Goal: Task Accomplishment & Management: Complete application form

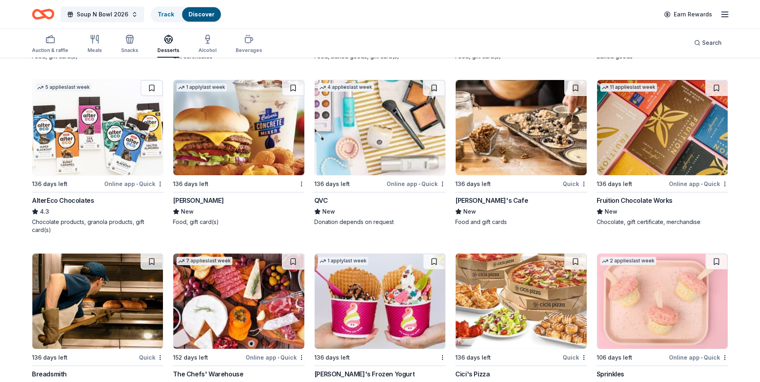
scroll to position [1101, 0]
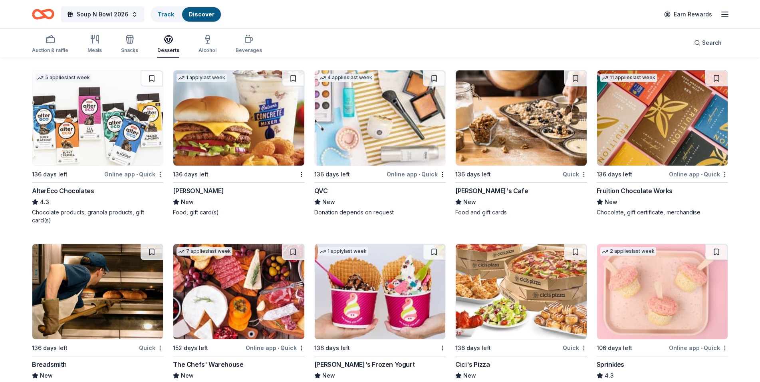
click at [244, 119] on img at bounding box center [238, 117] width 131 height 95
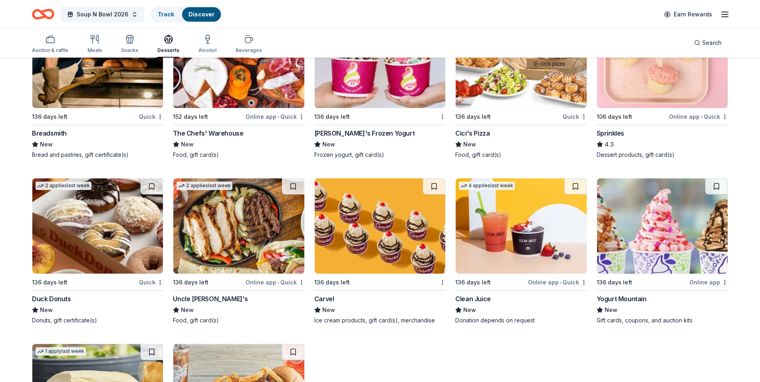
scroll to position [1353, 0]
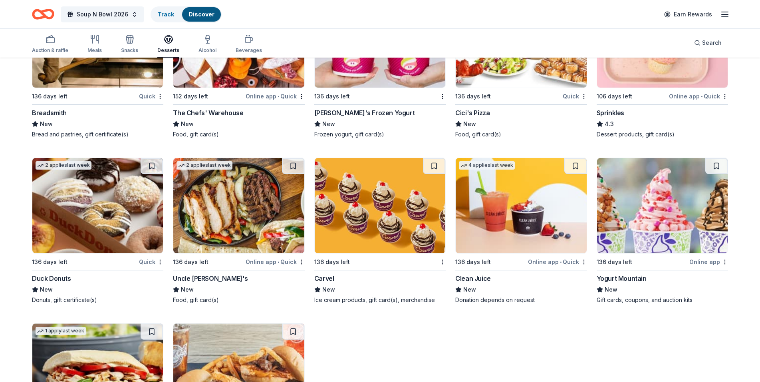
click at [227, 186] on img at bounding box center [238, 205] width 131 height 95
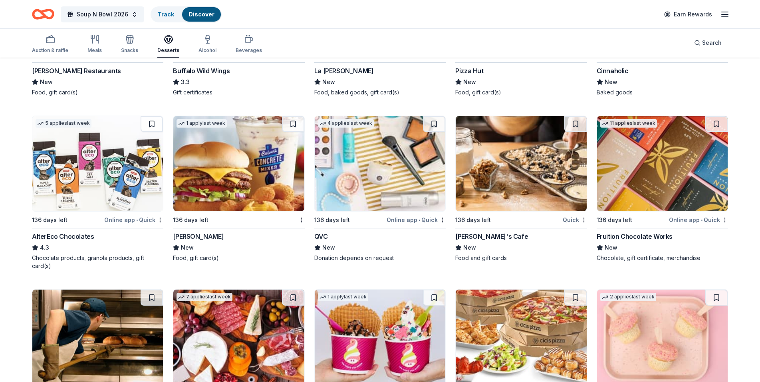
scroll to position [1052, 0]
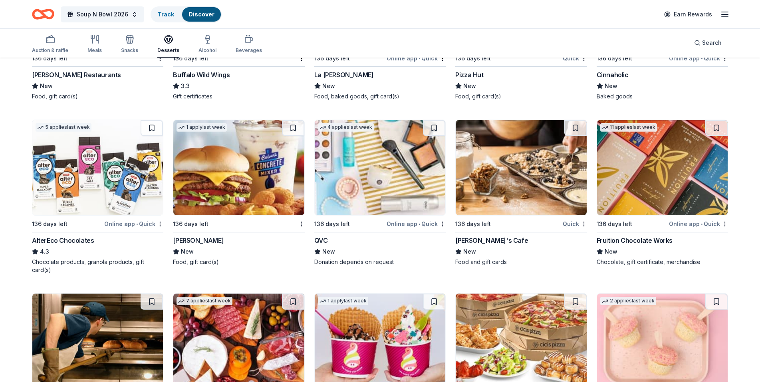
click at [366, 193] on img at bounding box center [380, 167] width 131 height 95
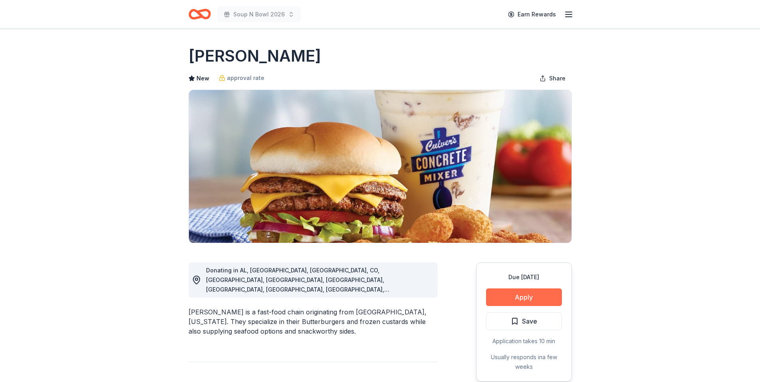
click at [551, 298] on button "Apply" at bounding box center [524, 297] width 76 height 18
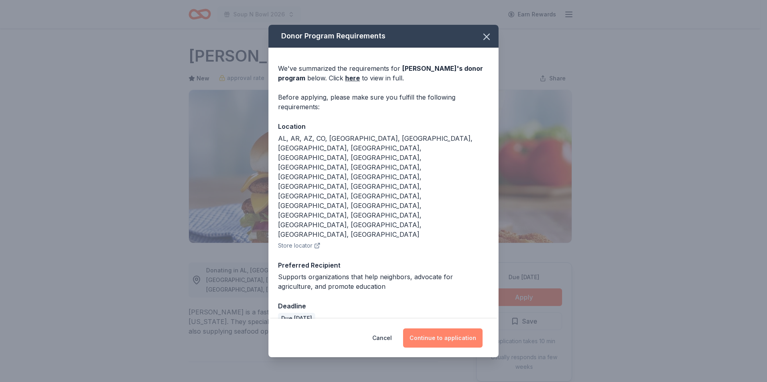
click at [450, 328] on button "Continue to application" at bounding box center [443, 337] width 80 height 19
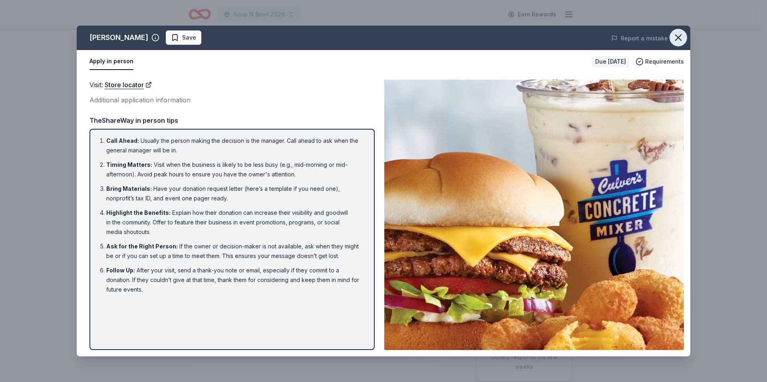
click at [680, 39] on icon "button" at bounding box center [679, 38] width 6 height 6
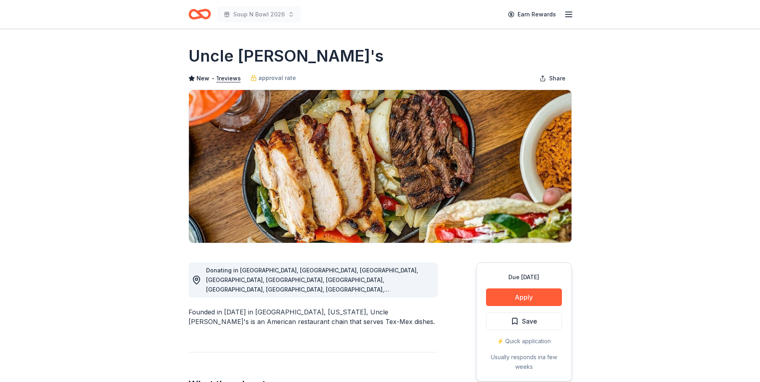
click at [537, 300] on button "Apply" at bounding box center [524, 297] width 76 height 18
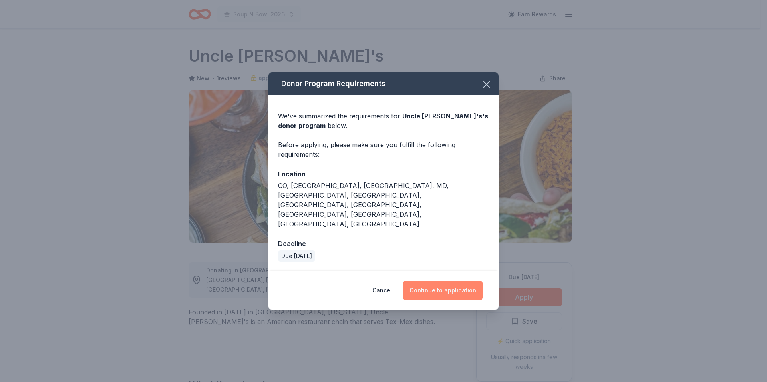
click at [458, 280] on button "Continue to application" at bounding box center [443, 289] width 80 height 19
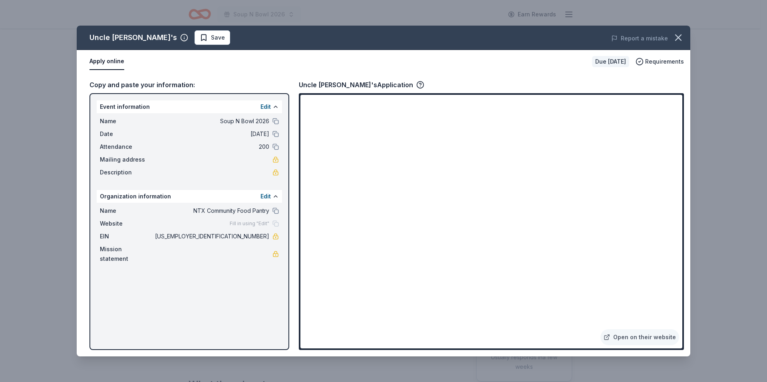
click at [274, 224] on div "Fill in using "Edit"" at bounding box center [254, 223] width 49 height 6
click at [260, 226] on span "Fill in using "Edit"" at bounding box center [250, 223] width 40 height 6
click at [262, 223] on span "Fill in using "Edit"" at bounding box center [250, 223] width 40 height 6
click at [660, 333] on link "Open on their website" at bounding box center [639, 337] width 79 height 16
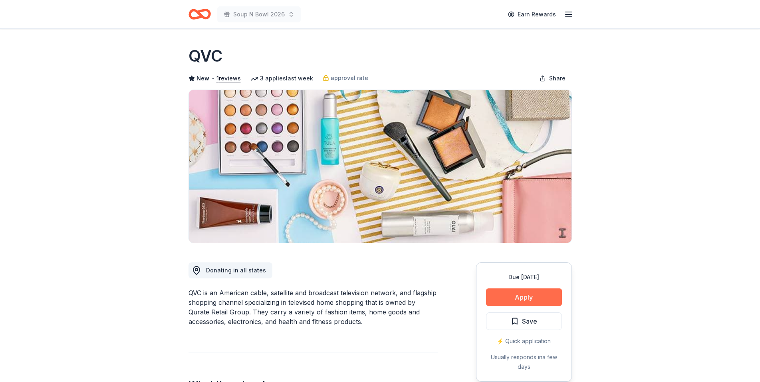
click at [535, 292] on button "Apply" at bounding box center [524, 297] width 76 height 18
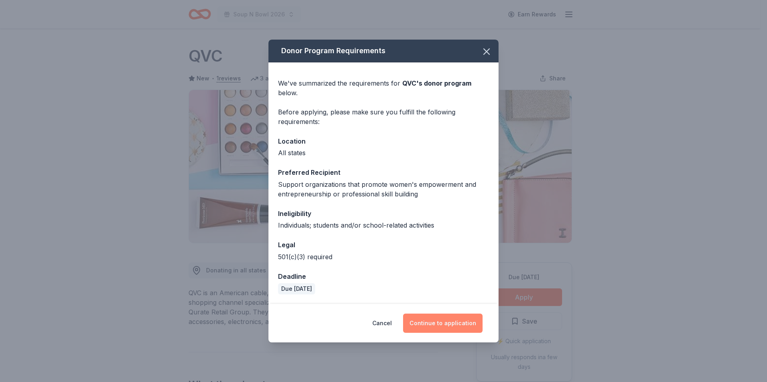
click at [441, 321] on button "Continue to application" at bounding box center [443, 322] width 80 height 19
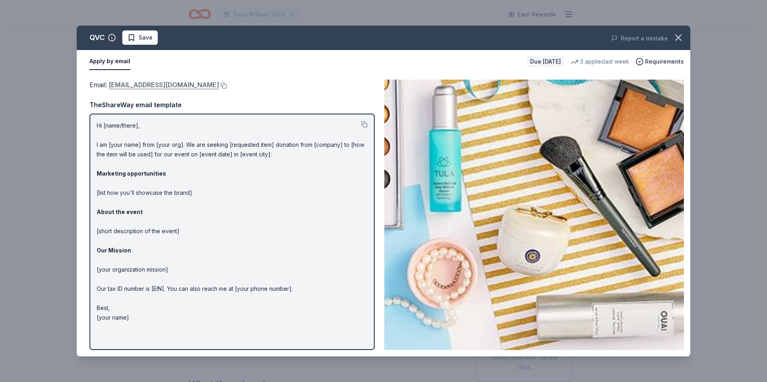
click at [144, 84] on link "[EMAIL_ADDRESS][DOMAIN_NAME]" at bounding box center [164, 85] width 110 height 10
click at [177, 86] on link "QRGGiving@qurateretail.com" at bounding box center [164, 85] width 110 height 10
click at [117, 86] on link "QRGGiving@qurateretail.com" at bounding box center [164, 85] width 110 height 10
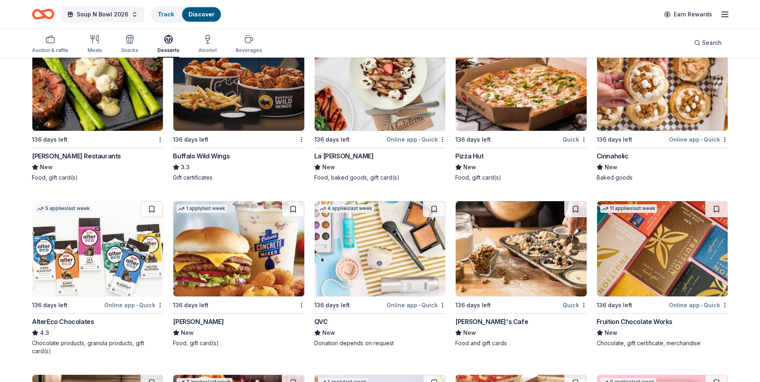
scroll to position [923, 0]
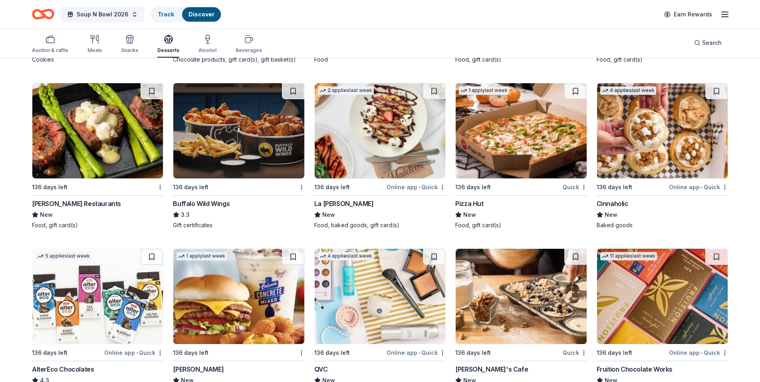
click at [372, 135] on img at bounding box center [380, 130] width 131 height 95
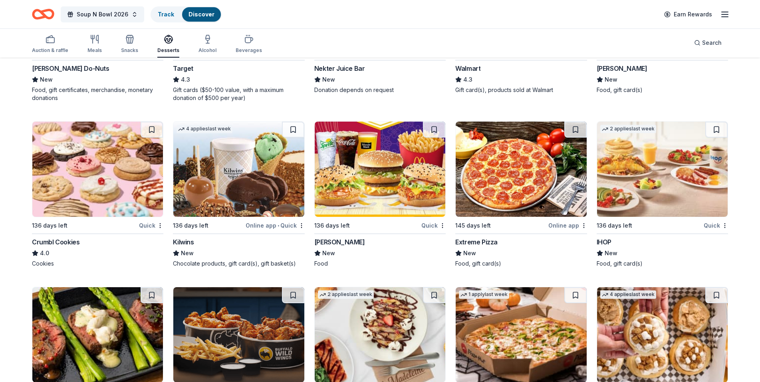
scroll to position [699, 0]
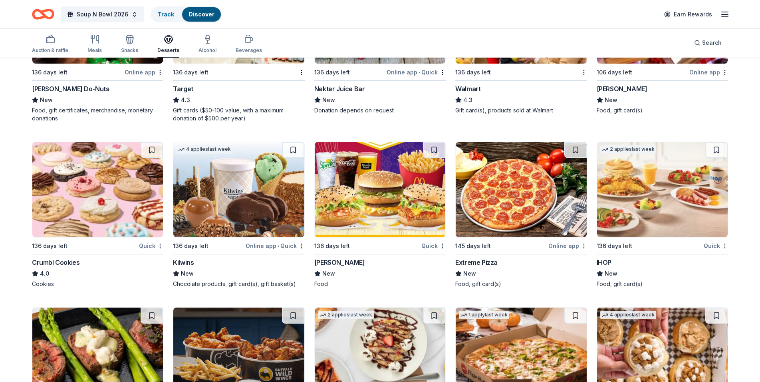
click at [655, 181] on img at bounding box center [662, 189] width 131 height 95
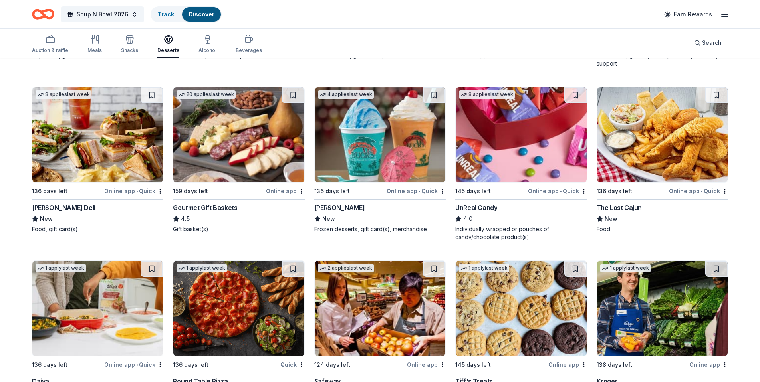
scroll to position [232, 0]
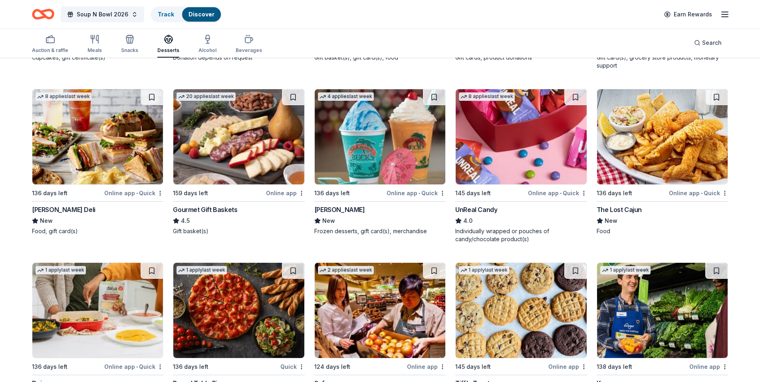
click at [677, 143] on img at bounding box center [662, 136] width 131 height 95
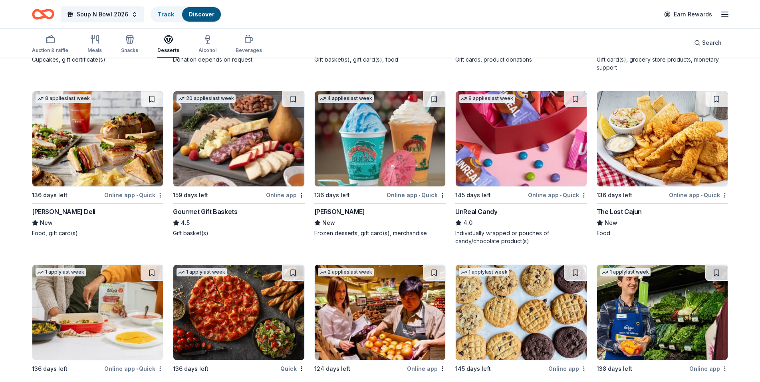
click at [232, 138] on img at bounding box center [238, 138] width 131 height 95
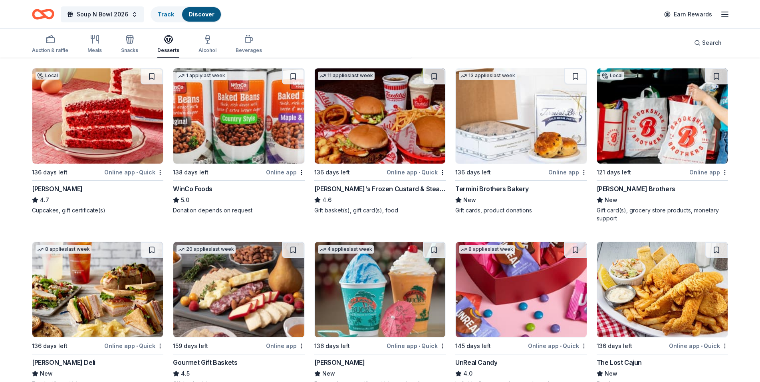
scroll to position [0, 0]
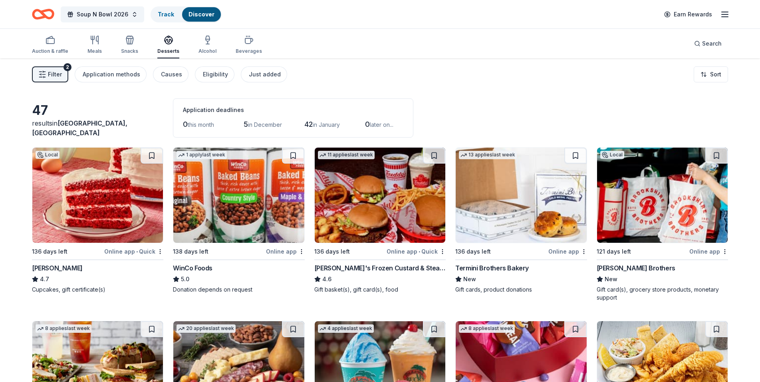
click at [223, 197] on img at bounding box center [238, 194] width 131 height 95
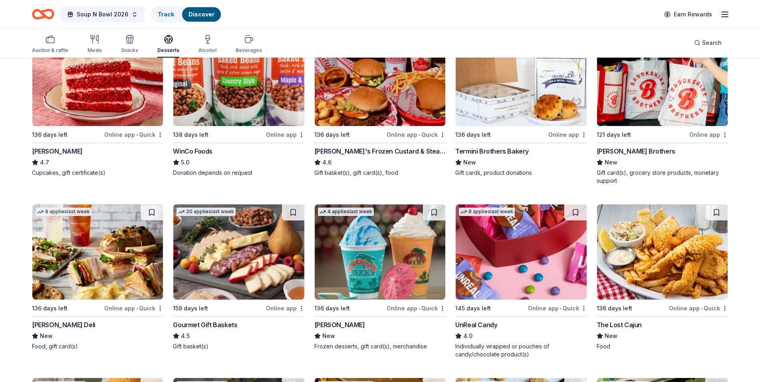
scroll to position [122, 0]
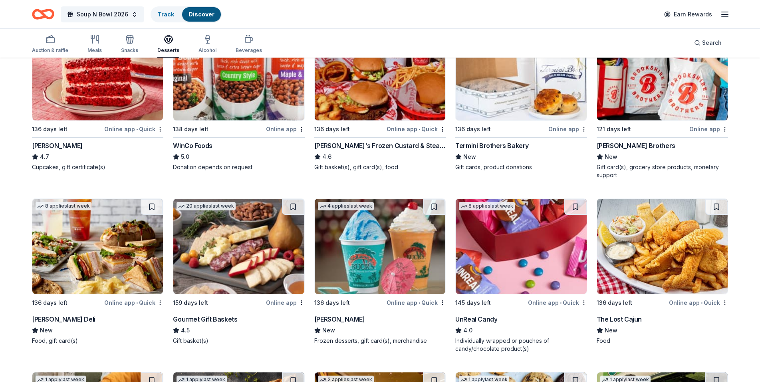
click at [507, 227] on img at bounding box center [521, 246] width 131 height 95
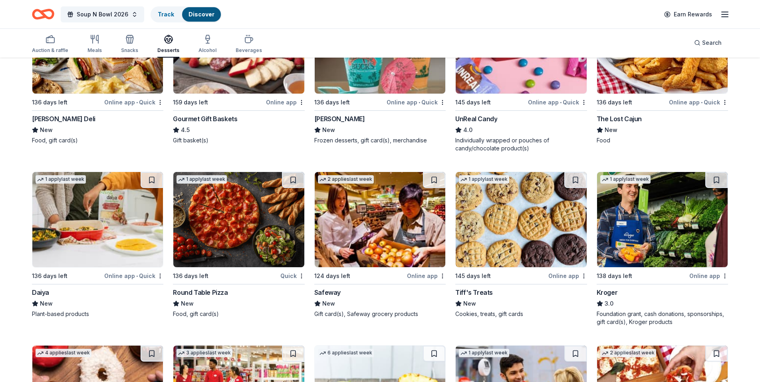
scroll to position [326, 0]
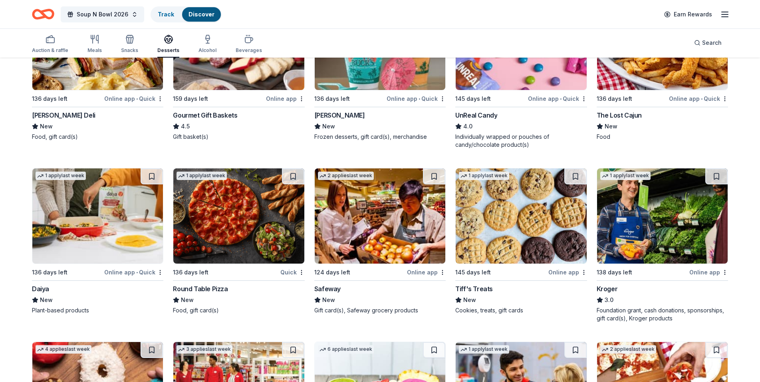
click at [253, 205] on img at bounding box center [238, 215] width 131 height 95
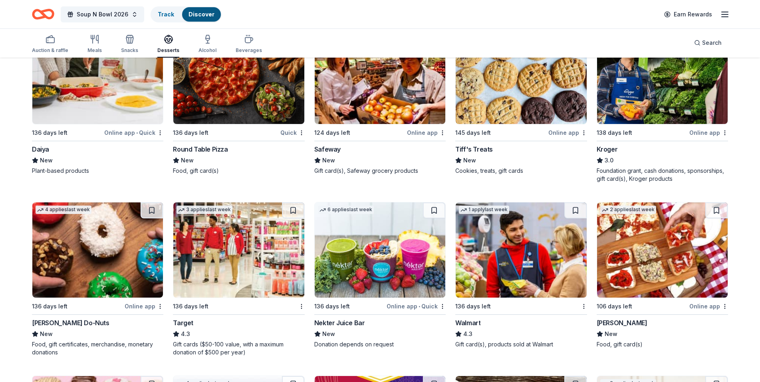
scroll to position [469, 0]
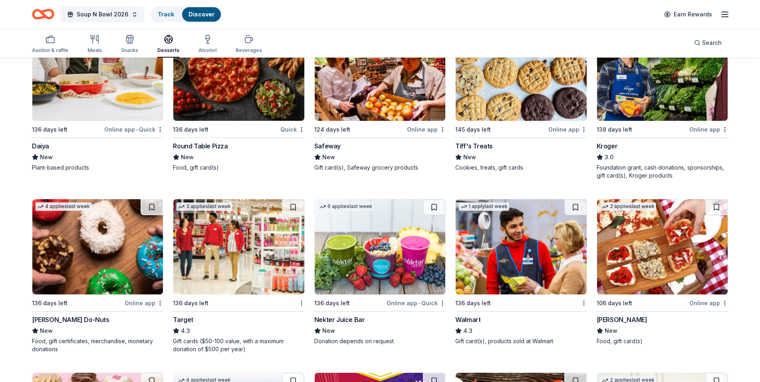
click at [646, 256] on img at bounding box center [662, 246] width 131 height 95
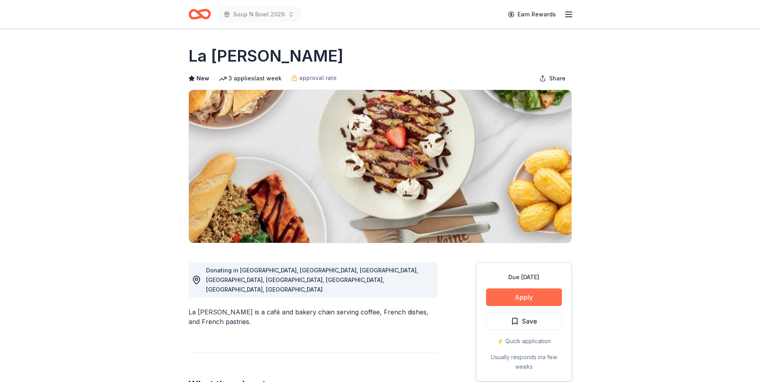
click at [536, 293] on button "Apply" at bounding box center [524, 297] width 76 height 18
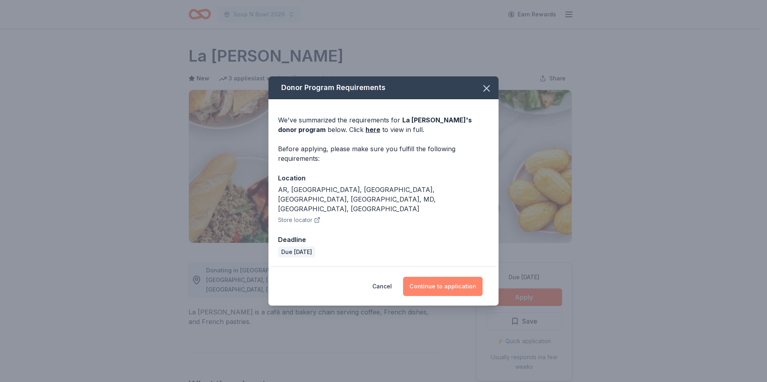
click at [448, 276] on button "Continue to application" at bounding box center [443, 285] width 80 height 19
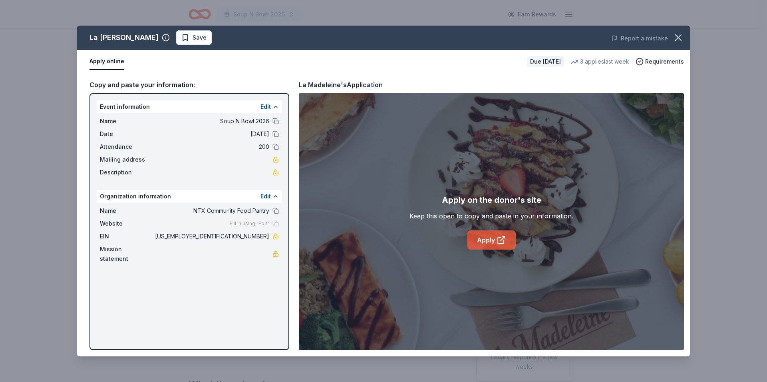
click at [489, 239] on link "Apply" at bounding box center [491, 239] width 48 height 19
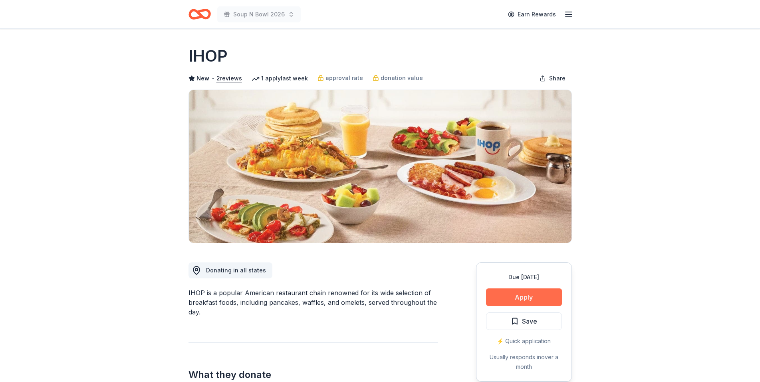
click at [524, 302] on button "Apply" at bounding box center [524, 297] width 76 height 18
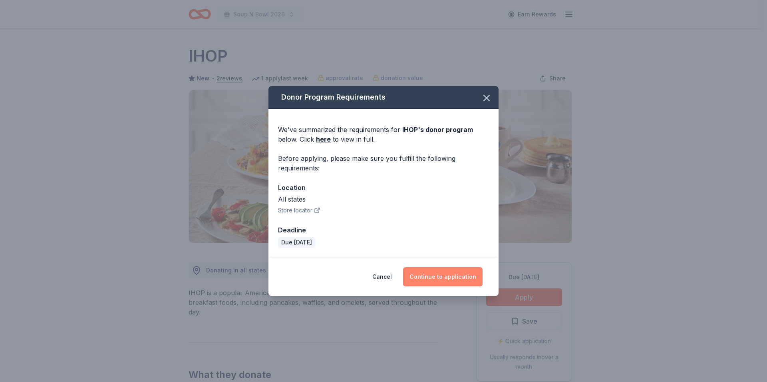
click at [449, 278] on button "Continue to application" at bounding box center [443, 276] width 80 height 19
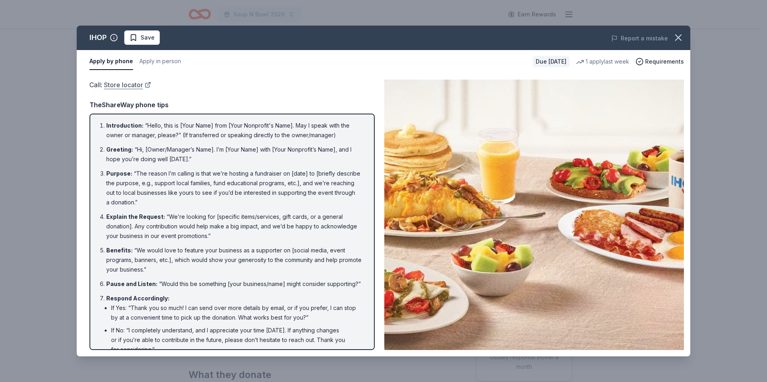
click at [133, 85] on link "Store locator" at bounding box center [127, 85] width 47 height 10
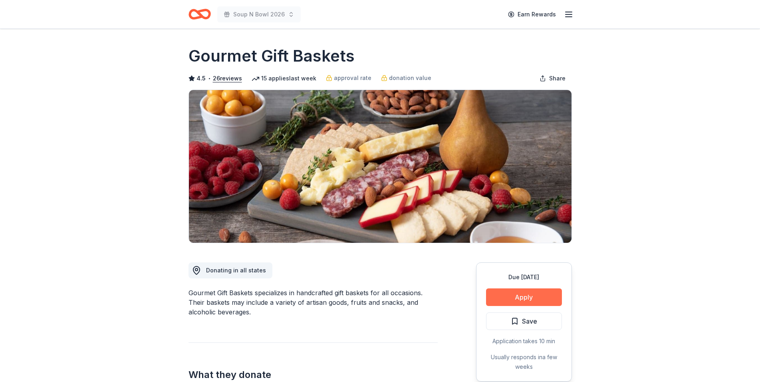
click at [532, 299] on button "Apply" at bounding box center [524, 297] width 76 height 18
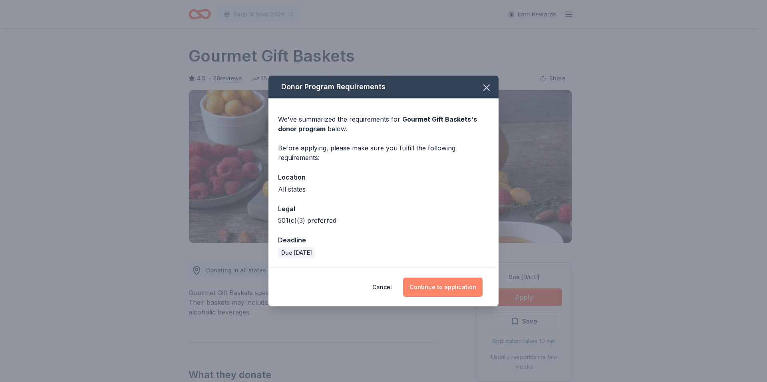
click at [447, 288] on button "Continue to application" at bounding box center [443, 286] width 80 height 19
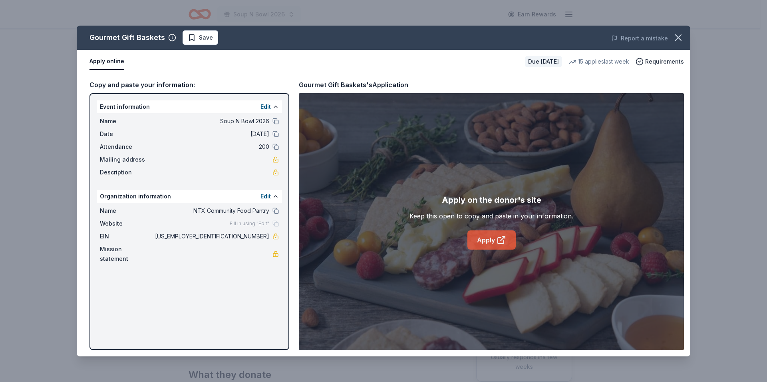
click at [483, 240] on link "Apply" at bounding box center [491, 239] width 48 height 19
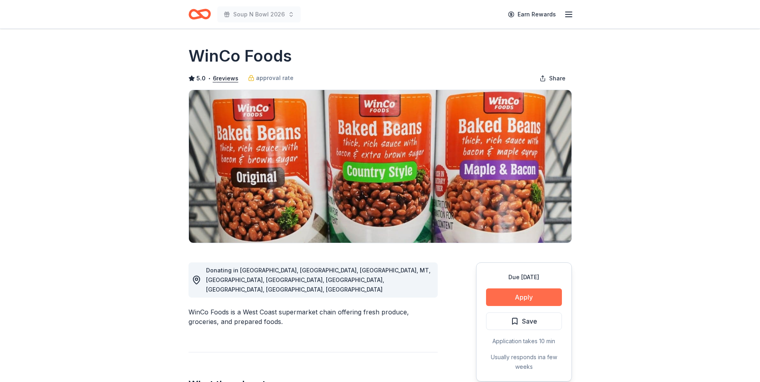
click at [535, 296] on button "Apply" at bounding box center [524, 297] width 76 height 18
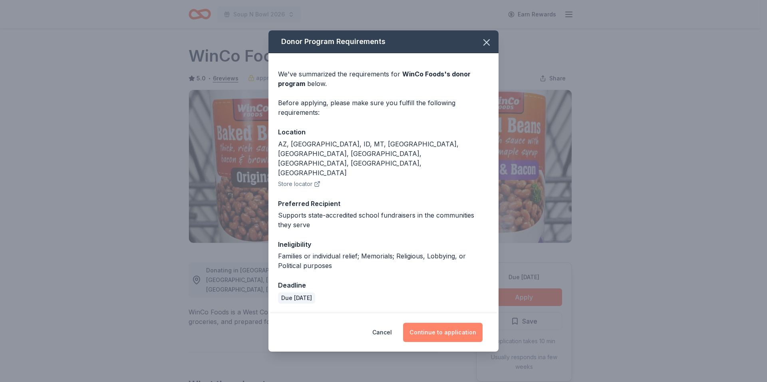
click at [429, 322] on button "Continue to application" at bounding box center [443, 331] width 80 height 19
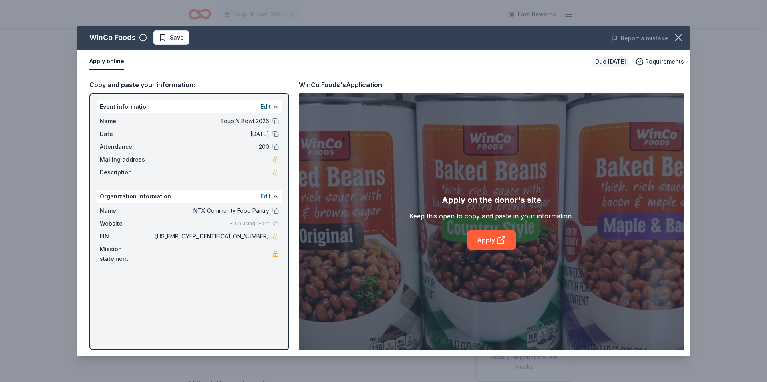
click at [98, 60] on button "Apply online" at bounding box center [106, 61] width 35 height 17
click at [484, 235] on link "Apply" at bounding box center [491, 239] width 48 height 19
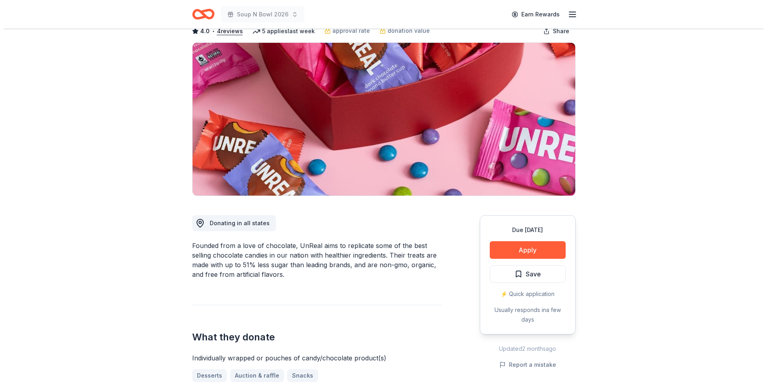
scroll to position [34, 0]
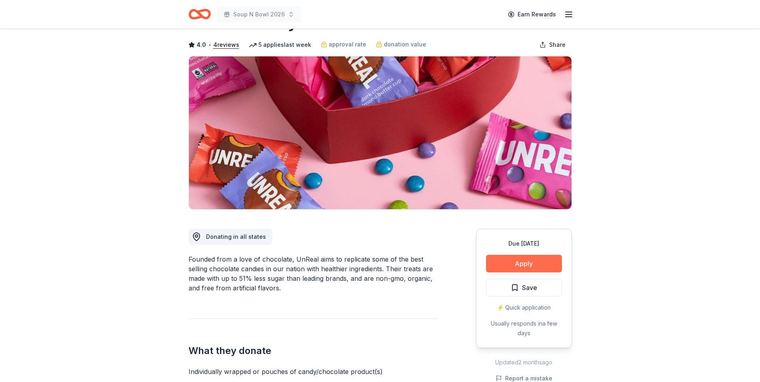
click at [547, 267] on button "Apply" at bounding box center [524, 263] width 76 height 18
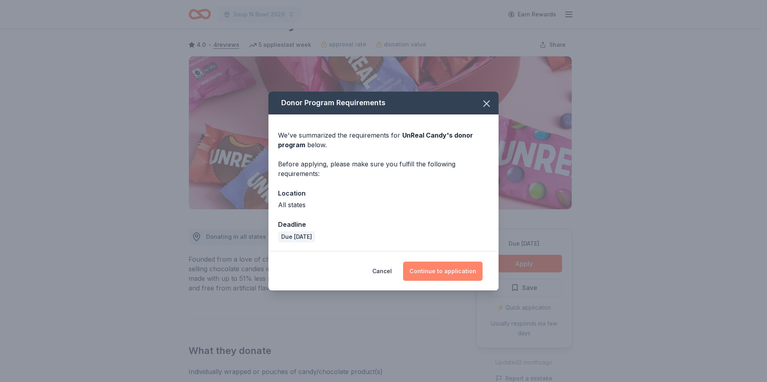
click at [439, 268] on button "Continue to application" at bounding box center [443, 270] width 80 height 19
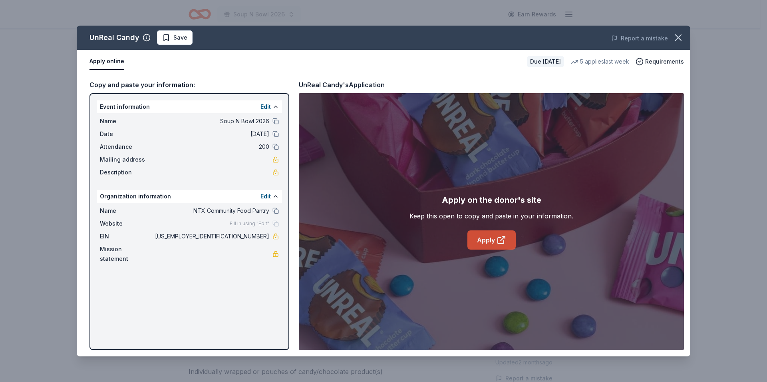
click at [496, 245] on link "Apply" at bounding box center [491, 239] width 48 height 19
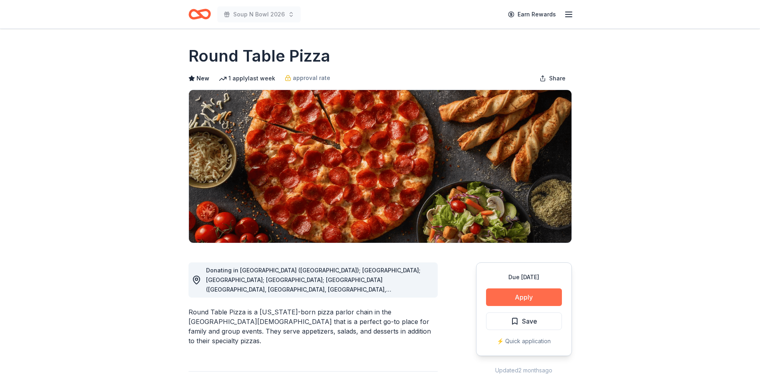
click at [539, 294] on button "Apply" at bounding box center [524, 297] width 76 height 18
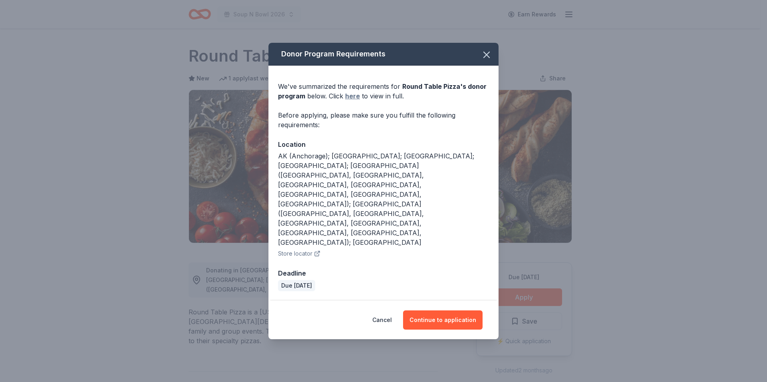
click at [356, 101] on link "here" at bounding box center [352, 96] width 15 height 10
click at [453, 310] on button "Continue to application" at bounding box center [443, 319] width 80 height 19
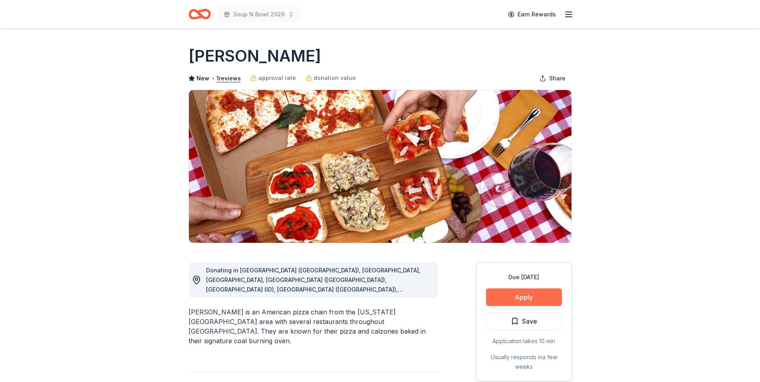
click at [537, 296] on button "Apply" at bounding box center [524, 297] width 76 height 18
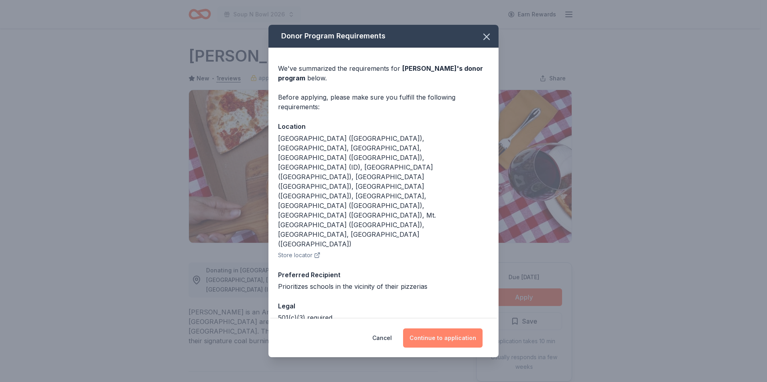
click at [437, 328] on button "Continue to application" at bounding box center [443, 337] width 80 height 19
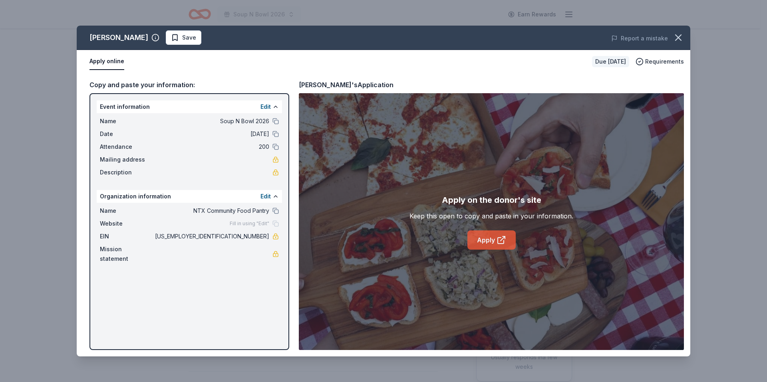
click at [487, 239] on link "Apply" at bounding box center [491, 239] width 48 height 19
